Goal: Task Accomplishment & Management: Manage account settings

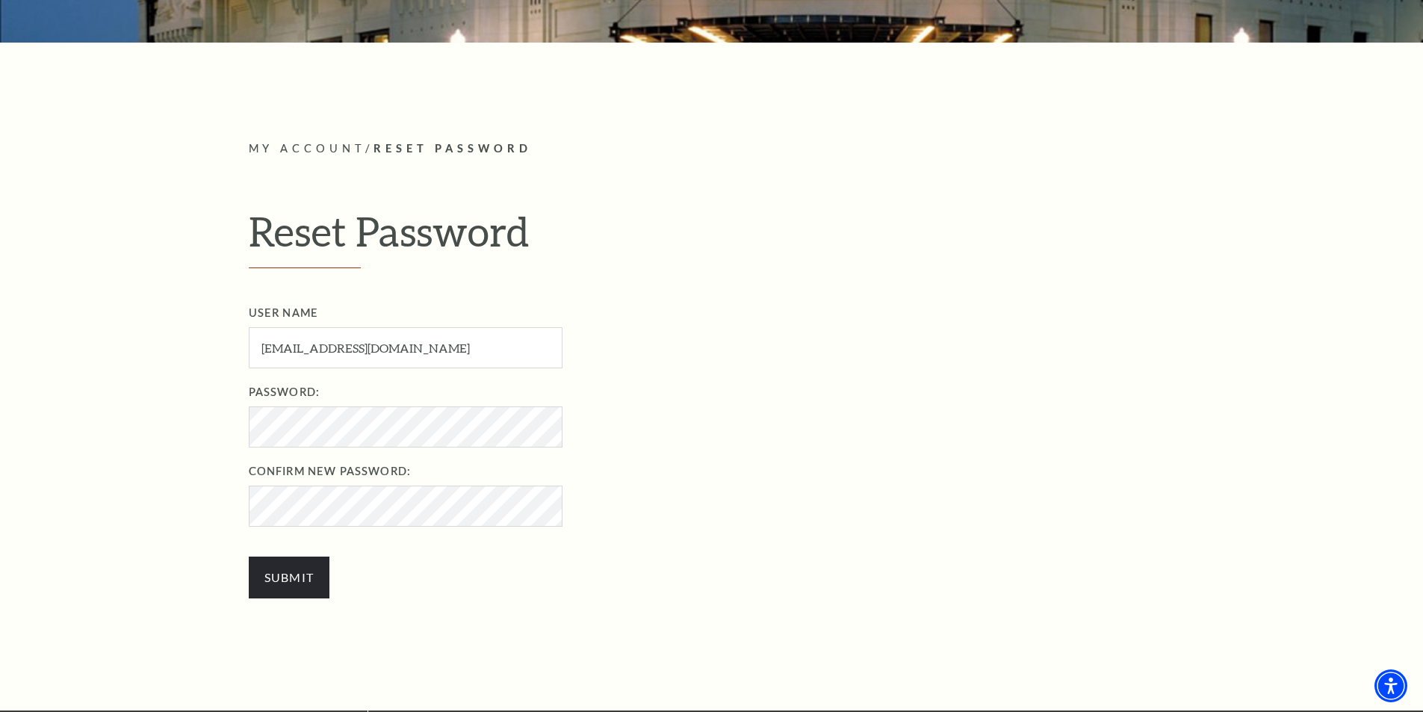
scroll to position [448, 0]
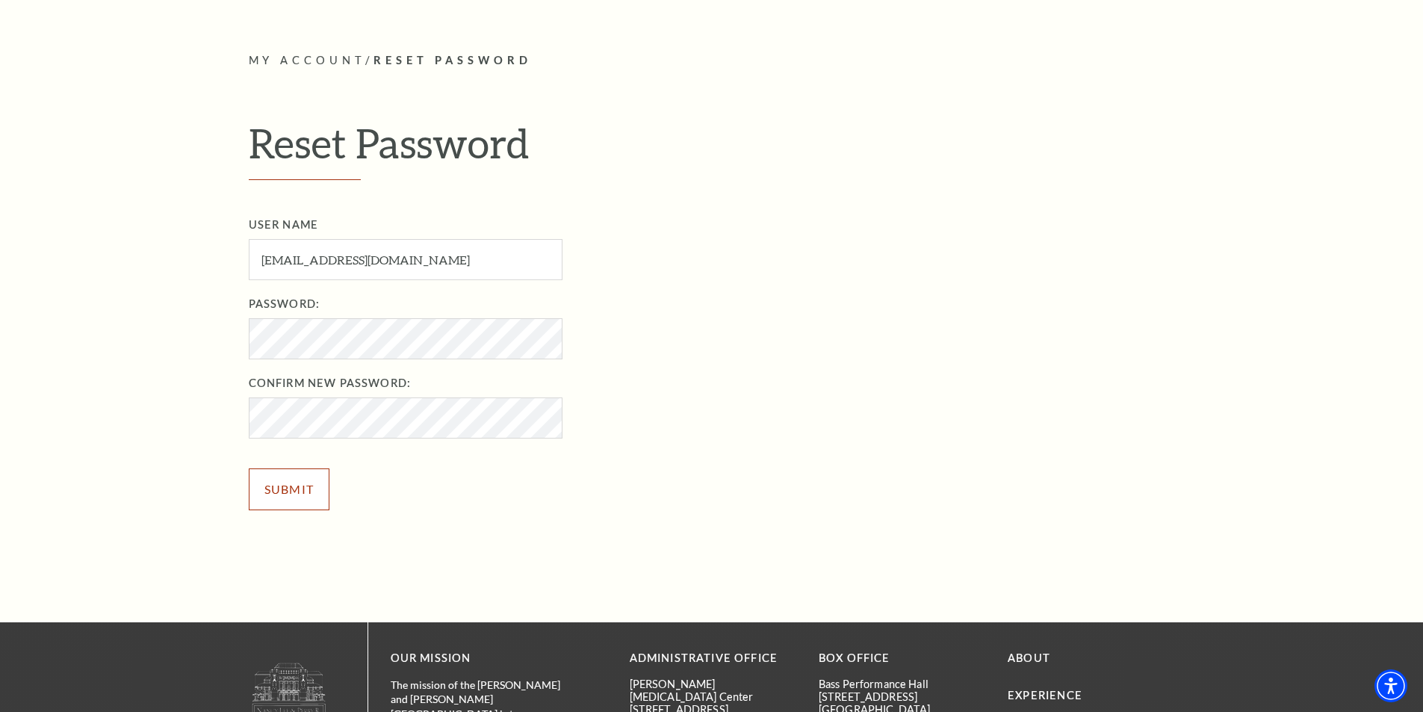
click at [295, 490] on input "Submit" at bounding box center [289, 489] width 81 height 42
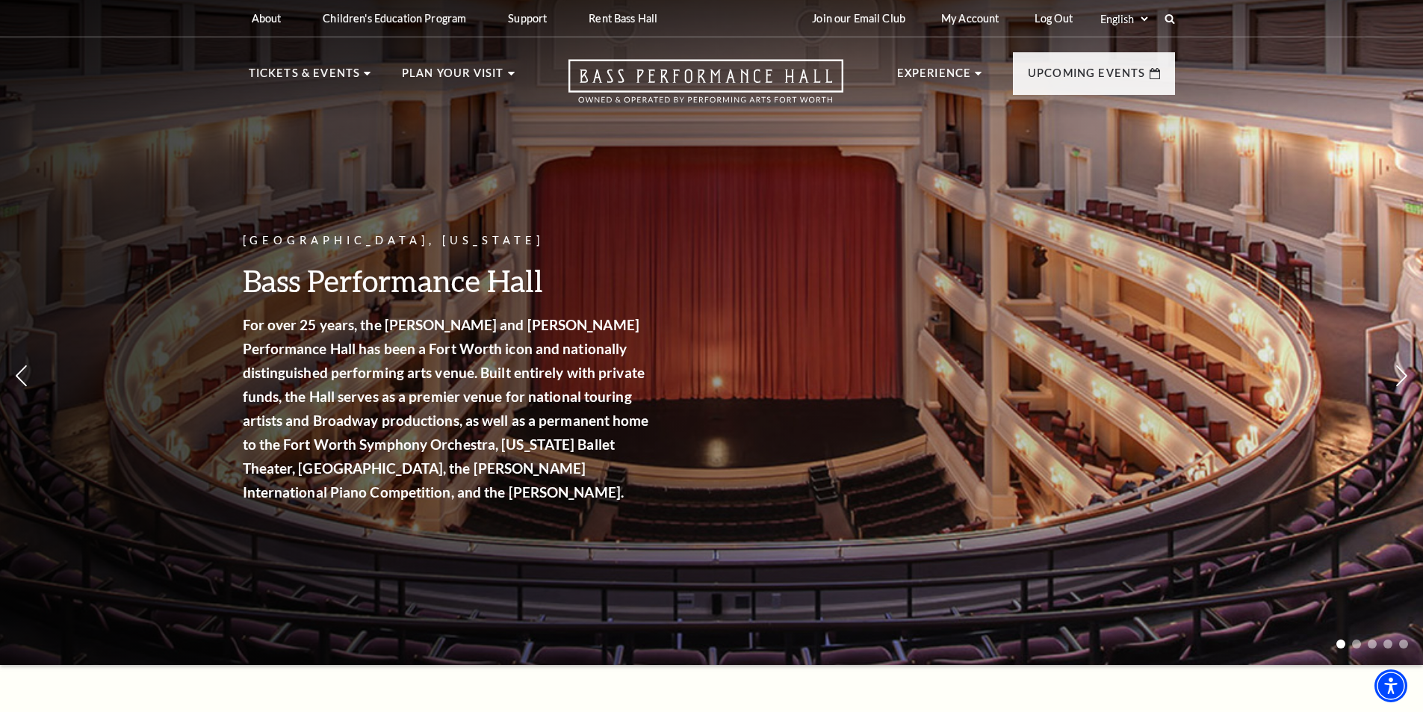
scroll to position [374, 0]
